Goal: Transaction & Acquisition: Subscribe to service/newsletter

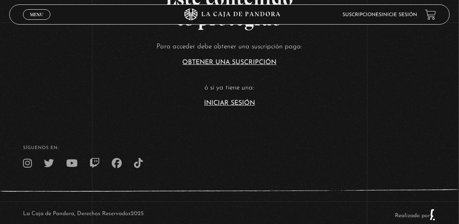
scroll to position [72, 0]
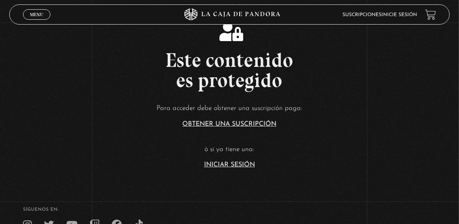
click at [264, 127] on link "Obtener una suscripción" at bounding box center [230, 124] width 94 height 6
click at [235, 168] on link "Iniciar Sesión" at bounding box center [229, 165] width 51 height 6
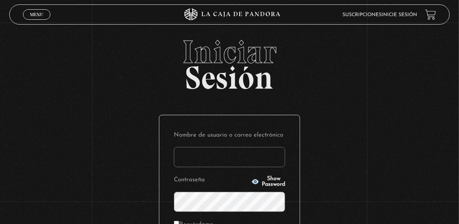
click at [241, 166] on input "Nombre de usuario o correo electrónico" at bounding box center [229, 157] width 111 height 20
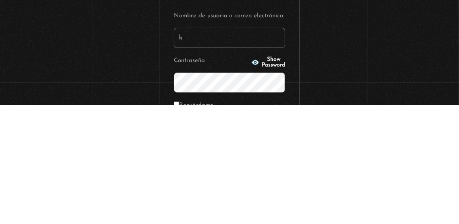
type input "[EMAIL_ADDRESS][DOMAIN_NAME]"
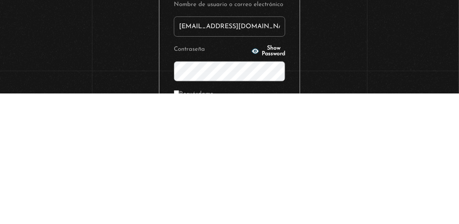
scroll to position [26, 0]
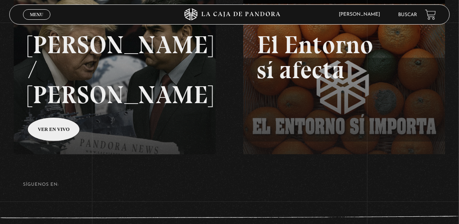
click at [44, 110] on link at bounding box center [243, 110] width 459 height 224
